Goal: Use online tool/utility: Utilize a website feature to perform a specific function

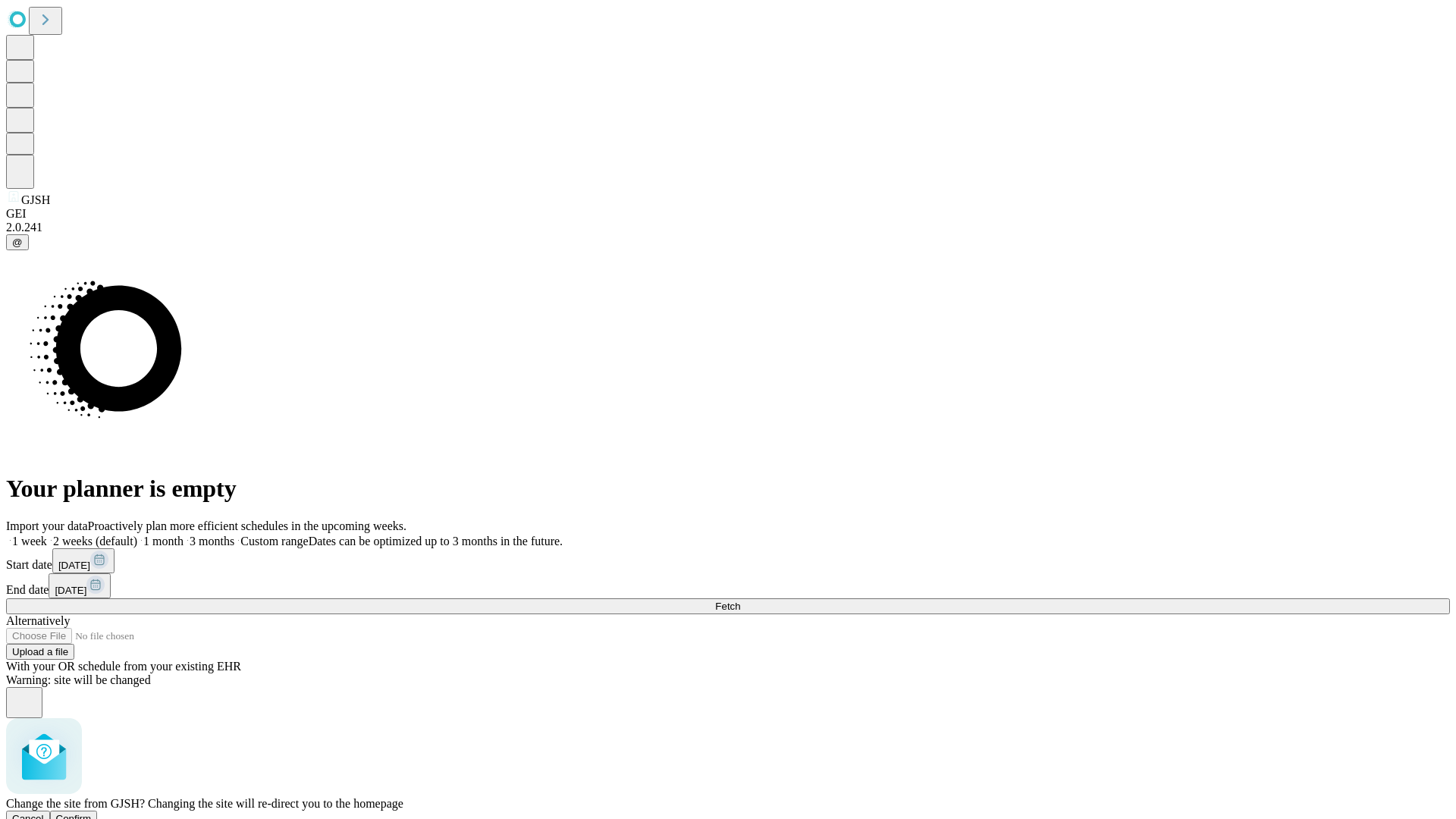
click at [92, 813] on span "Confirm" at bounding box center [74, 818] width 36 height 11
click at [137, 534] on label "2 weeks (default)" at bounding box center [92, 540] width 90 height 13
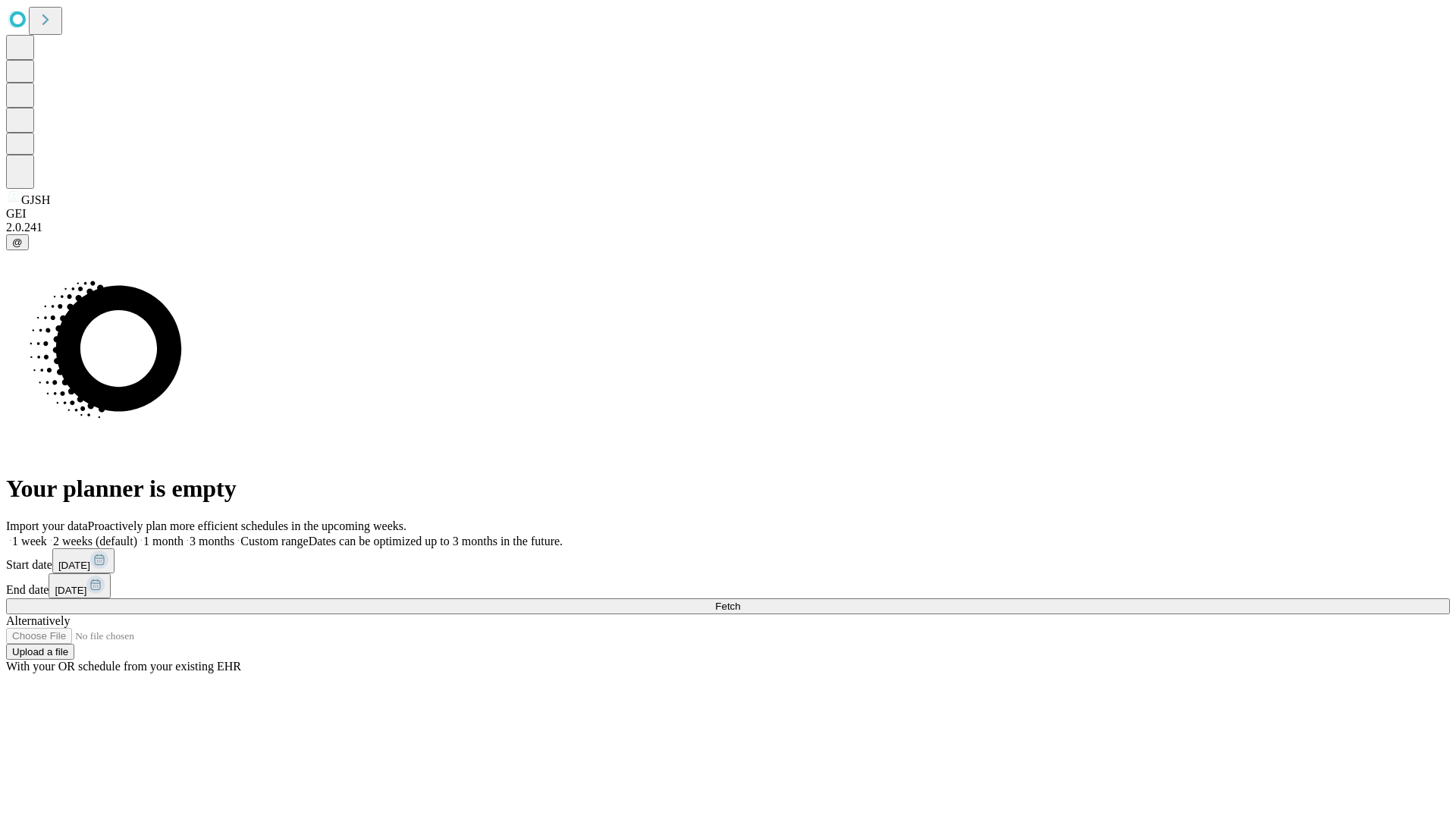
click at [740, 601] on span "Fetch" at bounding box center [727, 606] width 25 height 11
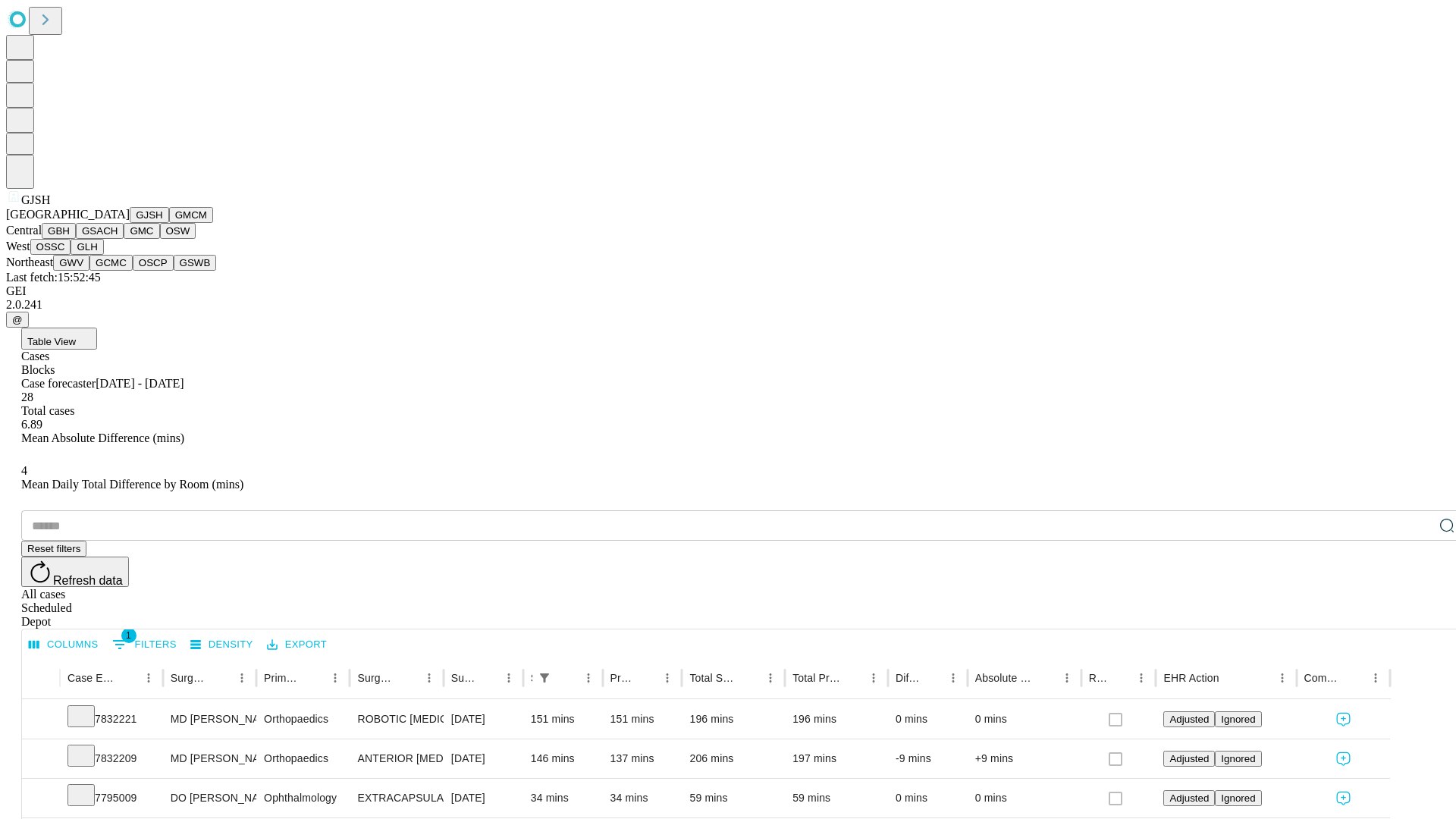
click at [169, 223] on button "GMCM" at bounding box center [191, 215] width 44 height 16
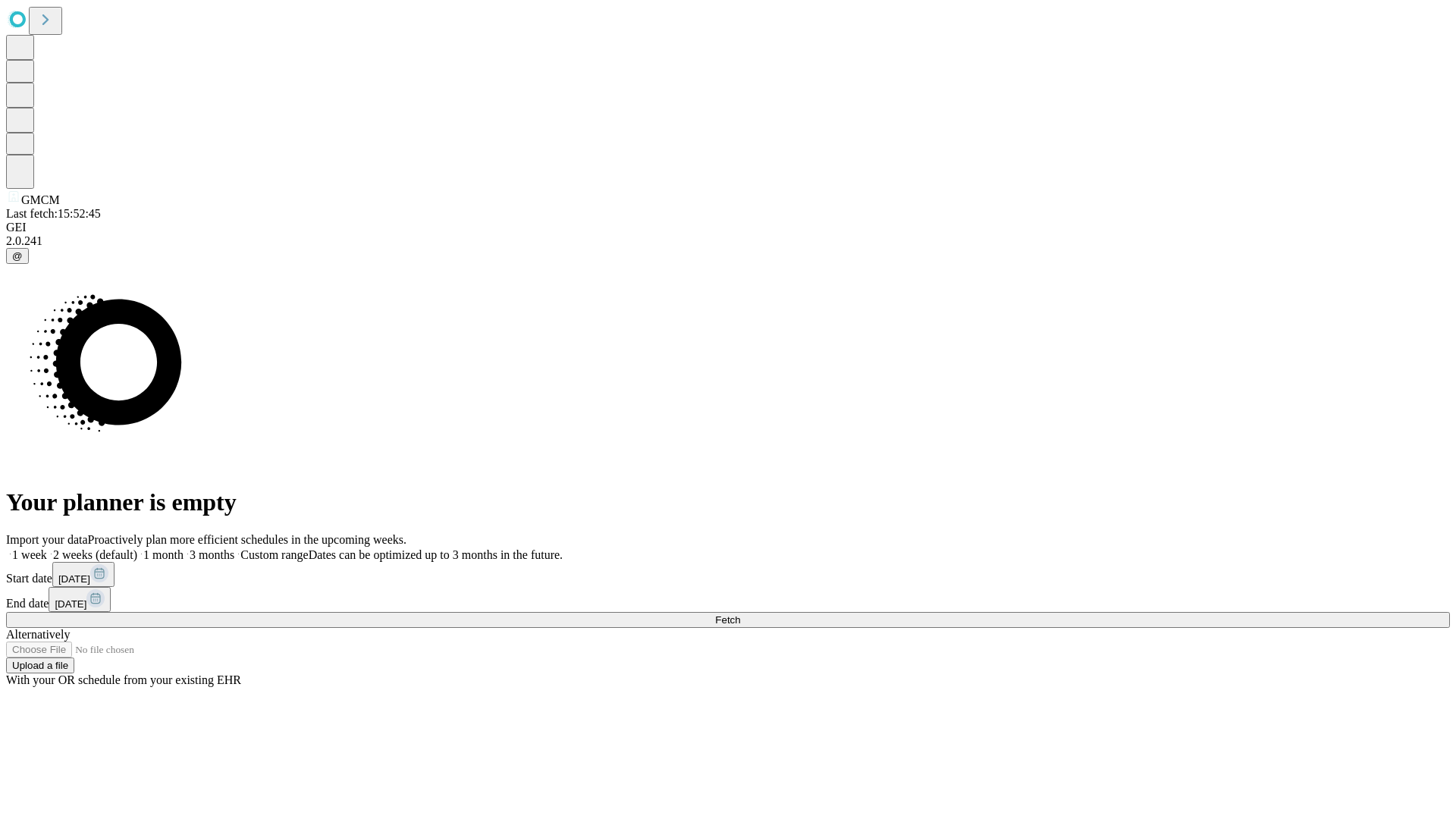
click at [137, 548] on label "2 weeks (default)" at bounding box center [92, 554] width 90 height 13
click at [740, 614] on span "Fetch" at bounding box center [727, 619] width 25 height 11
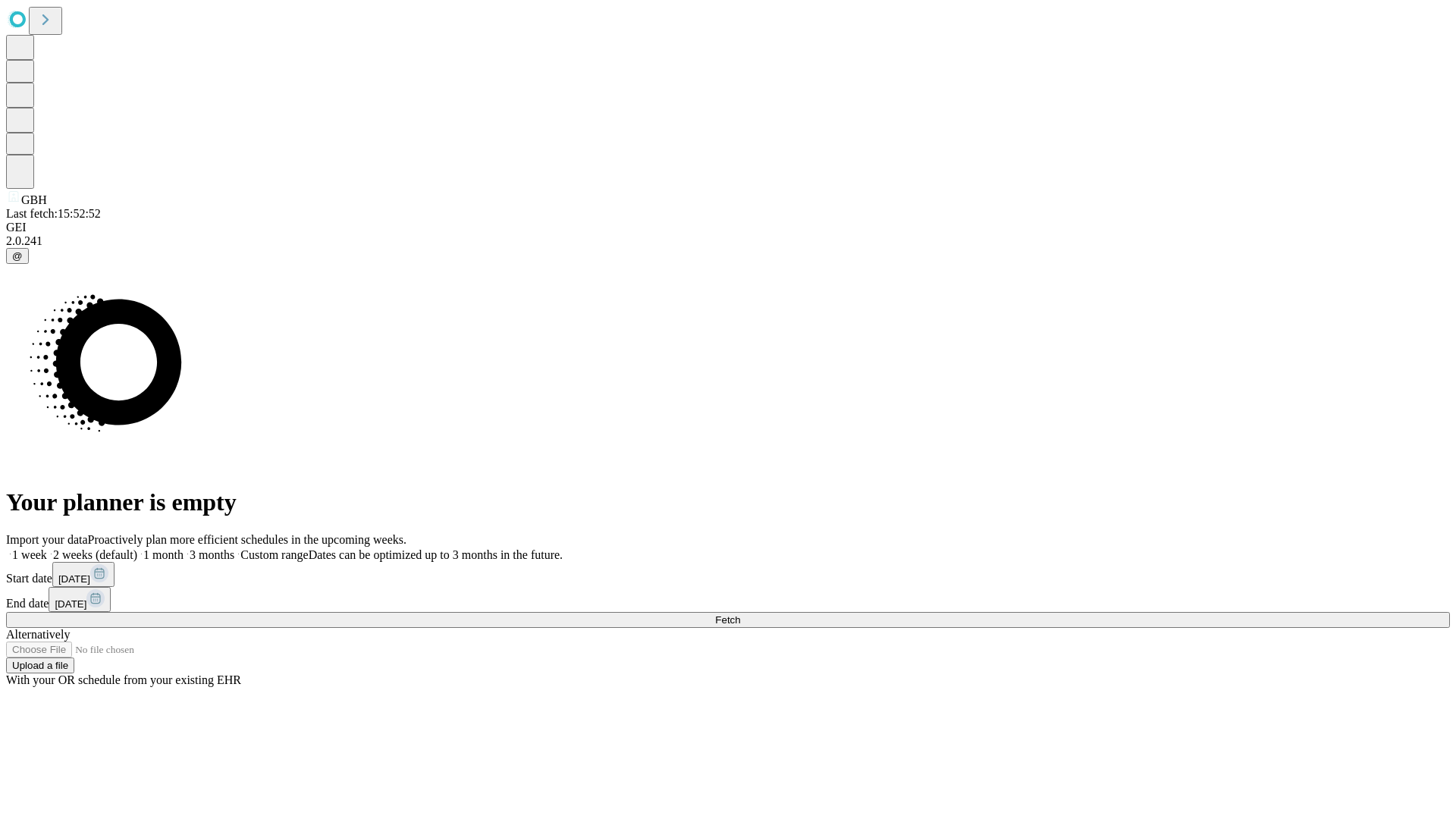
click at [740, 614] on span "Fetch" at bounding box center [727, 619] width 25 height 11
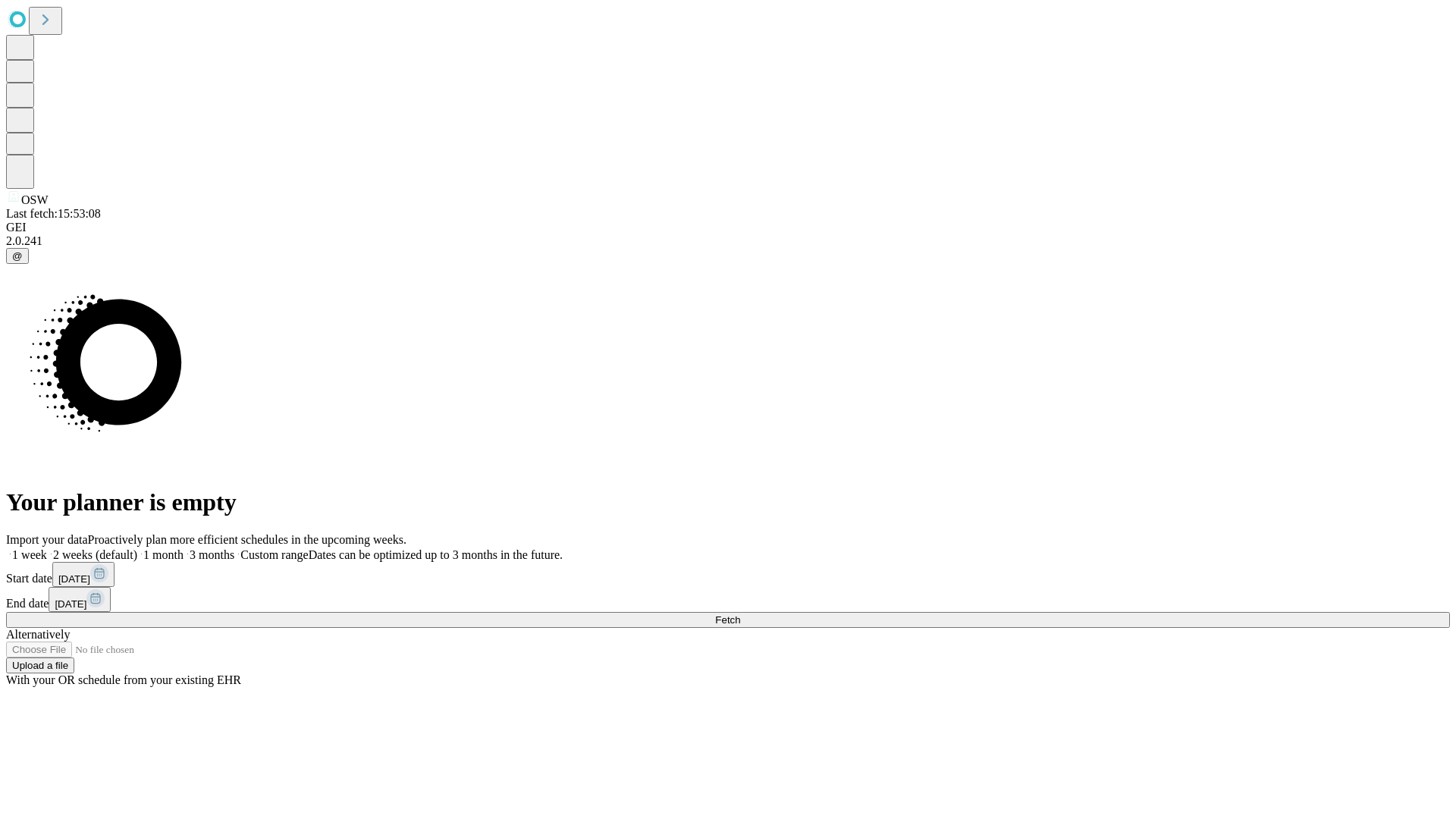
click at [137, 548] on label "2 weeks (default)" at bounding box center [92, 554] width 90 height 13
click at [740, 614] on span "Fetch" at bounding box center [727, 619] width 25 height 11
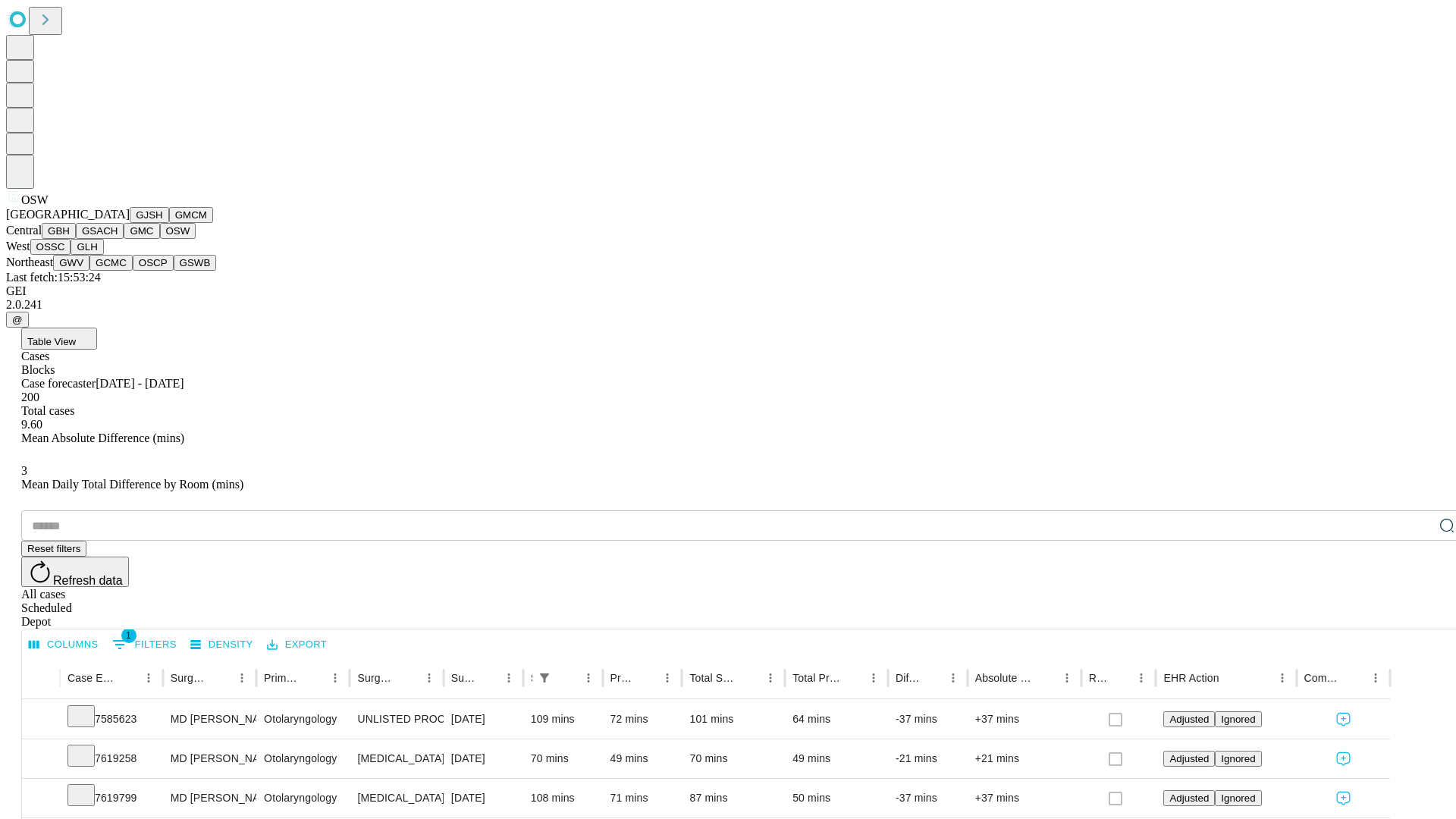
click at [71, 255] on button "OSSC" at bounding box center [51, 246] width 41 height 16
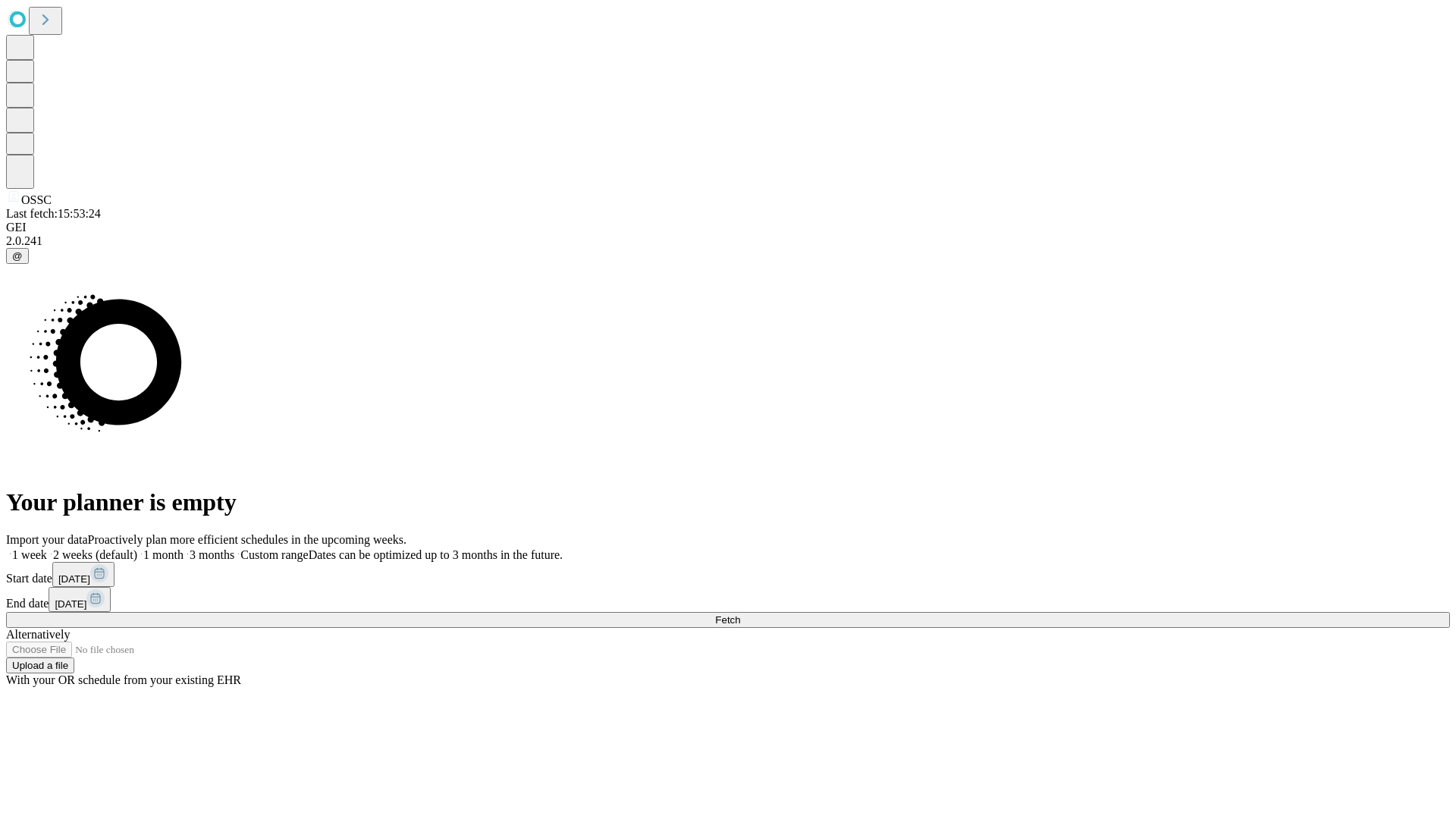
click at [137, 548] on label "2 weeks (default)" at bounding box center [92, 554] width 90 height 13
click at [740, 614] on span "Fetch" at bounding box center [727, 619] width 25 height 11
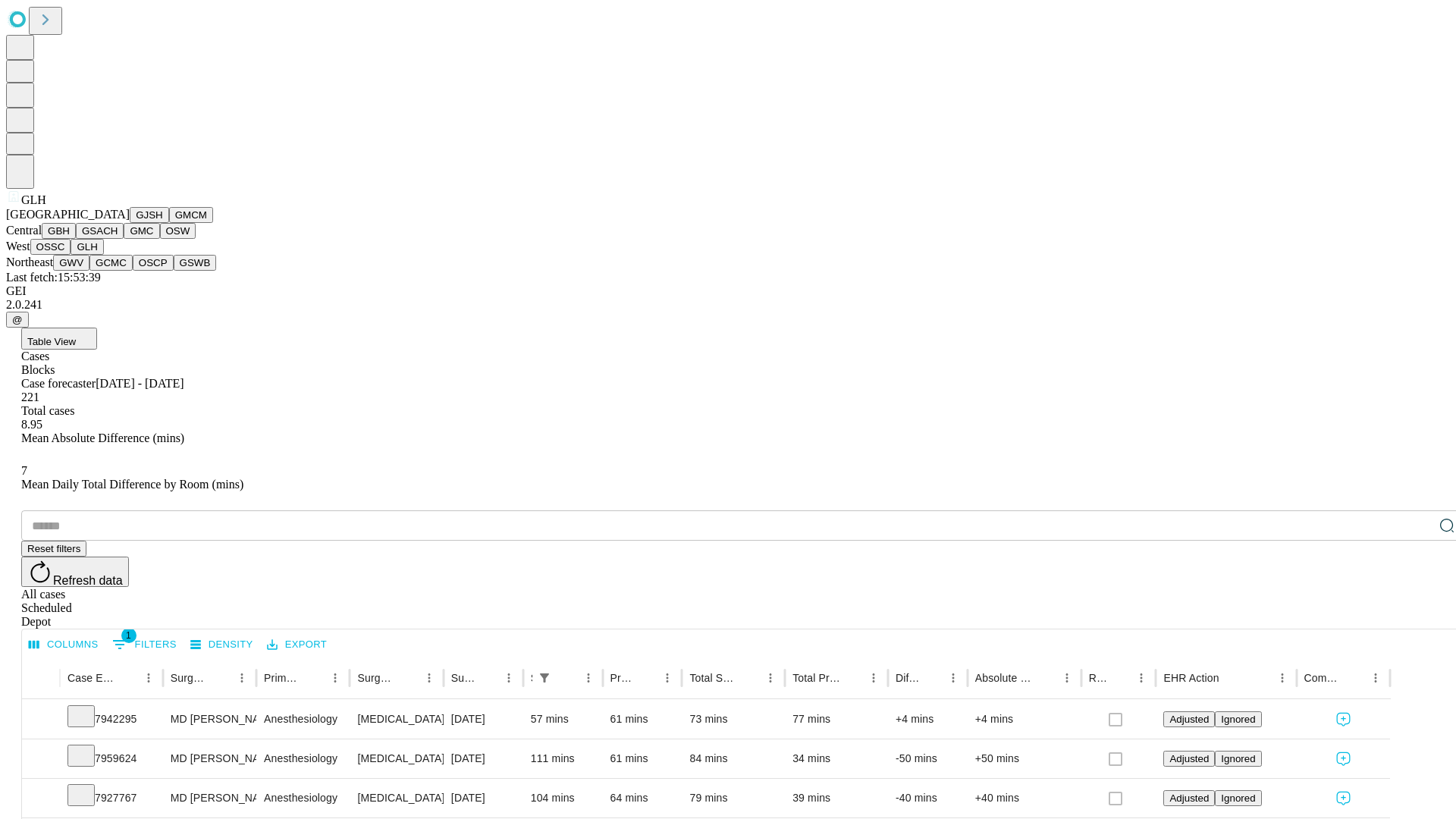
click at [90, 270] on button "GWV" at bounding box center [71, 263] width 37 height 16
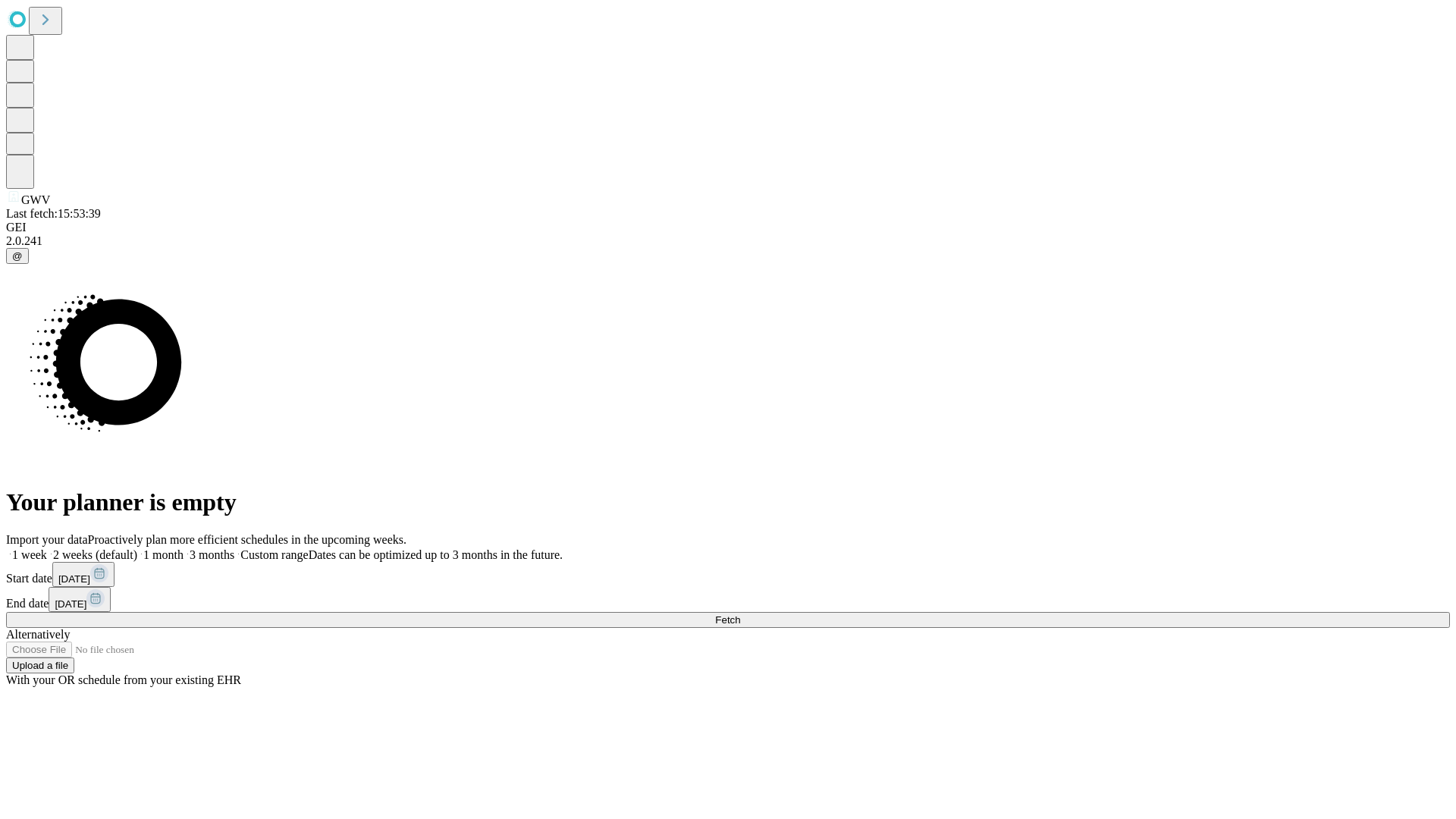
click at [740, 614] on span "Fetch" at bounding box center [727, 619] width 25 height 11
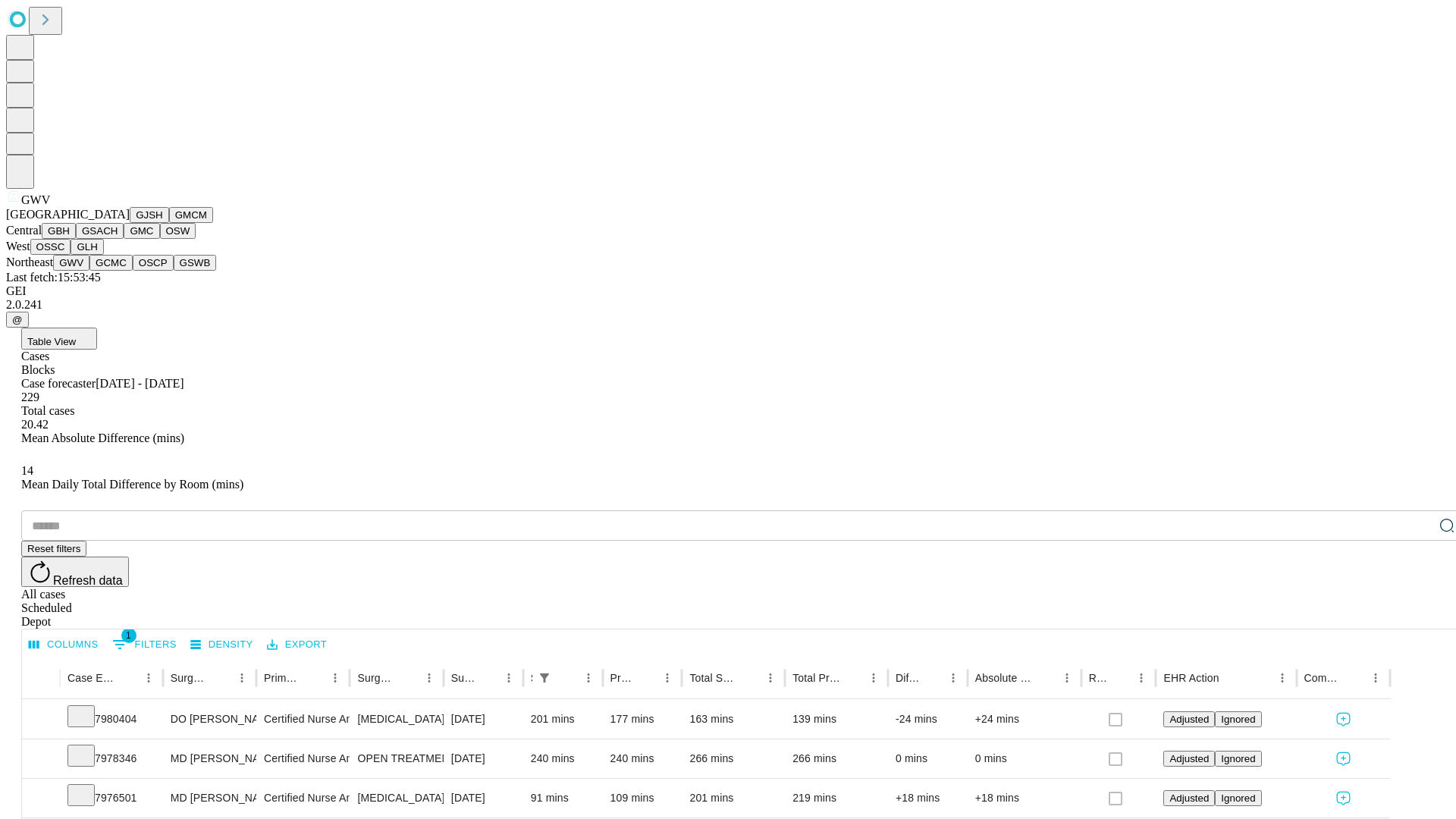
click at [117, 270] on button "GCMC" at bounding box center [111, 263] width 43 height 16
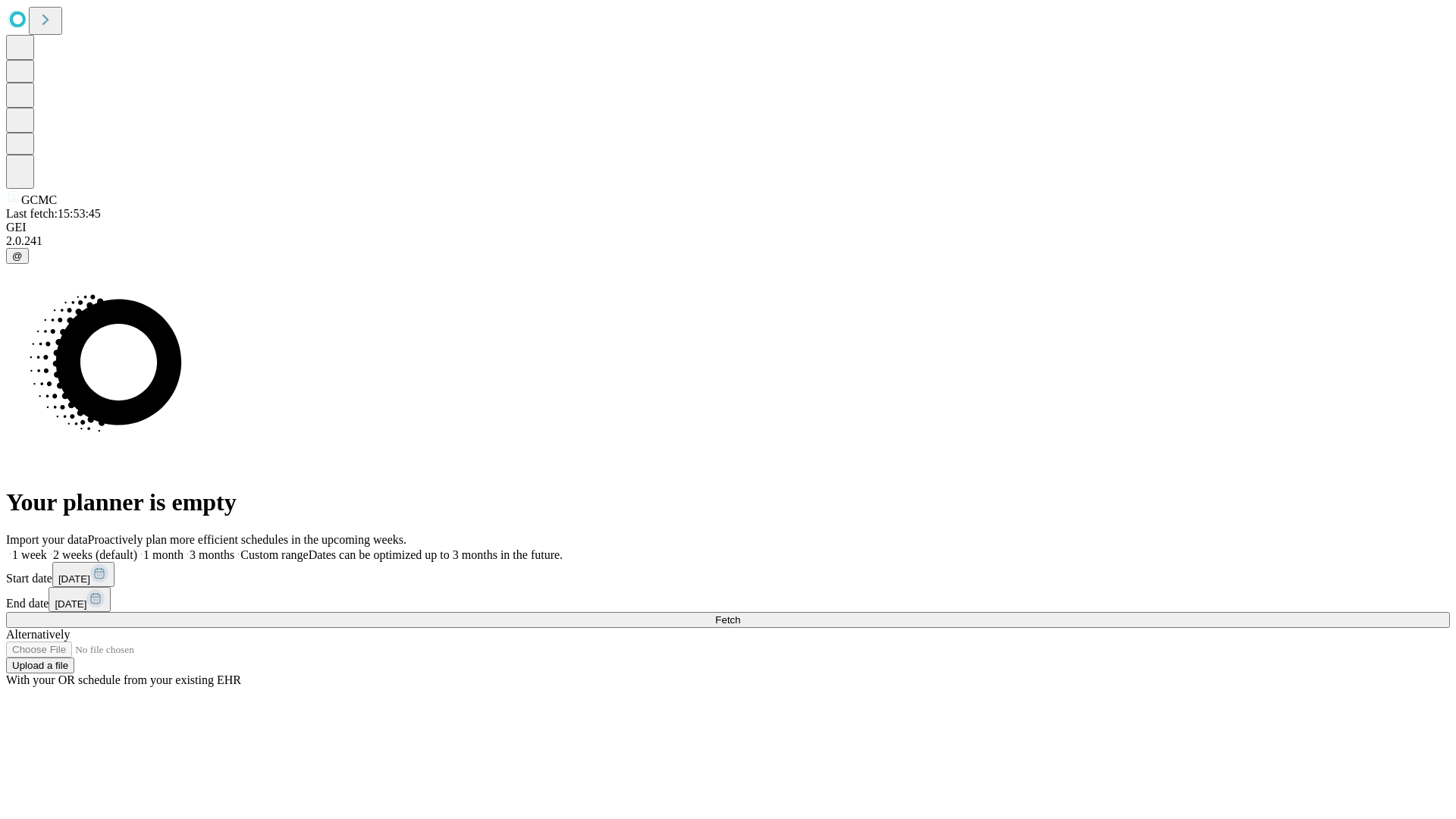
click at [137, 548] on label "2 weeks (default)" at bounding box center [92, 554] width 90 height 13
click at [740, 614] on span "Fetch" at bounding box center [727, 619] width 25 height 11
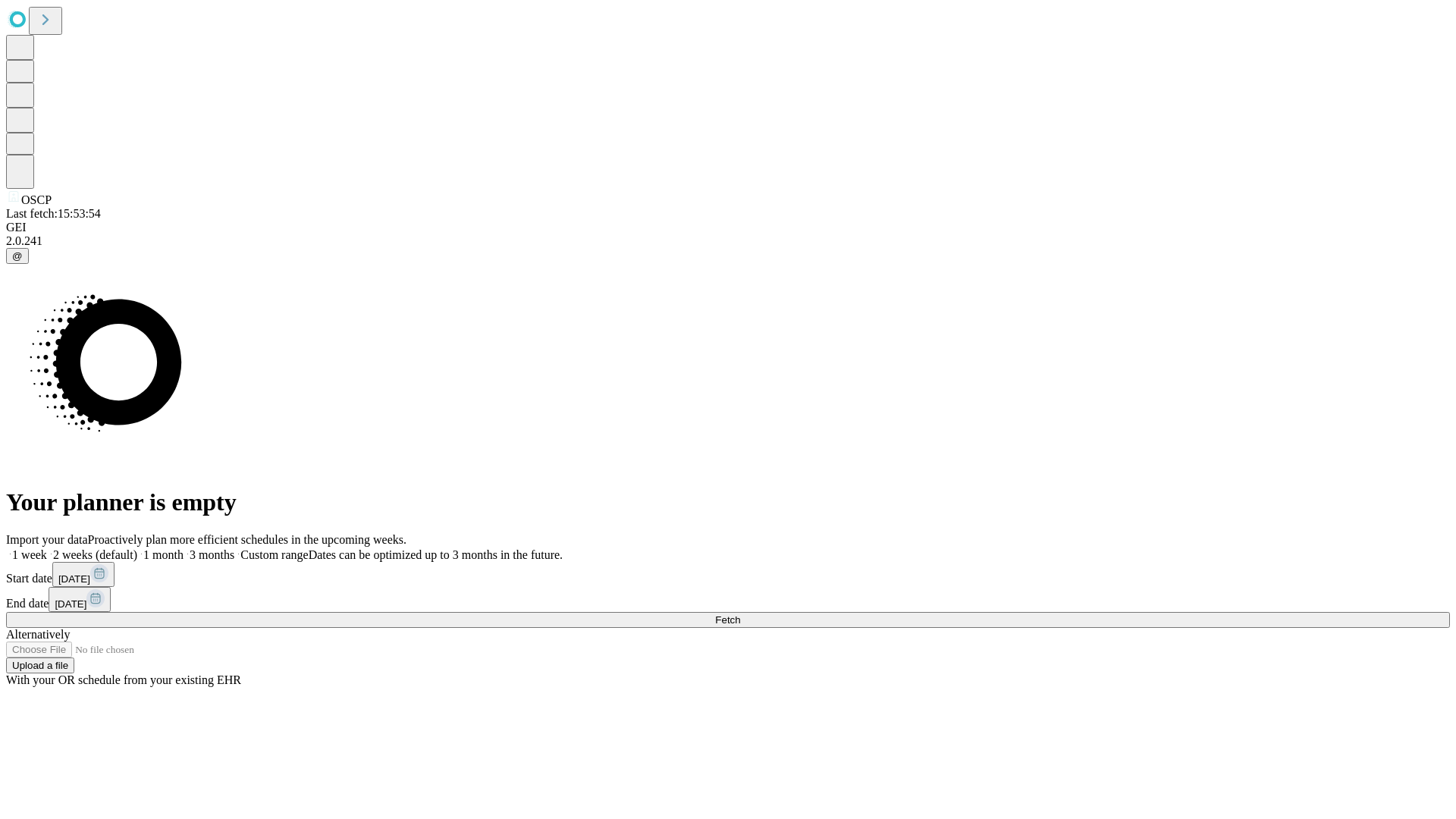
click at [137, 548] on label "2 weeks (default)" at bounding box center [92, 554] width 90 height 13
click at [740, 614] on span "Fetch" at bounding box center [727, 619] width 25 height 11
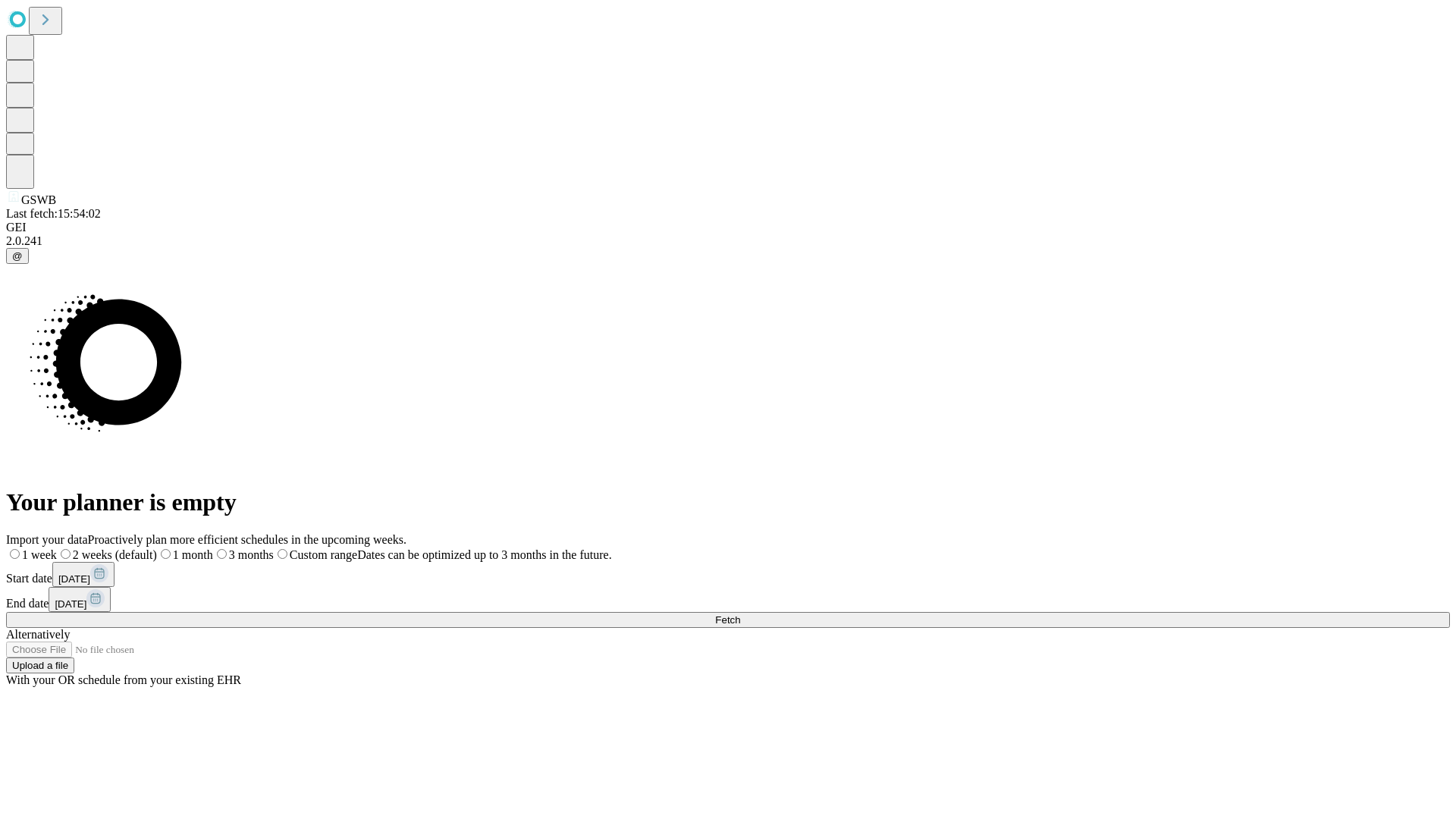
click at [157, 548] on label "2 weeks (default)" at bounding box center [106, 554] width 100 height 13
click at [740, 614] on span "Fetch" at bounding box center [727, 619] width 25 height 11
